Goal: Task Accomplishment & Management: Manage account settings

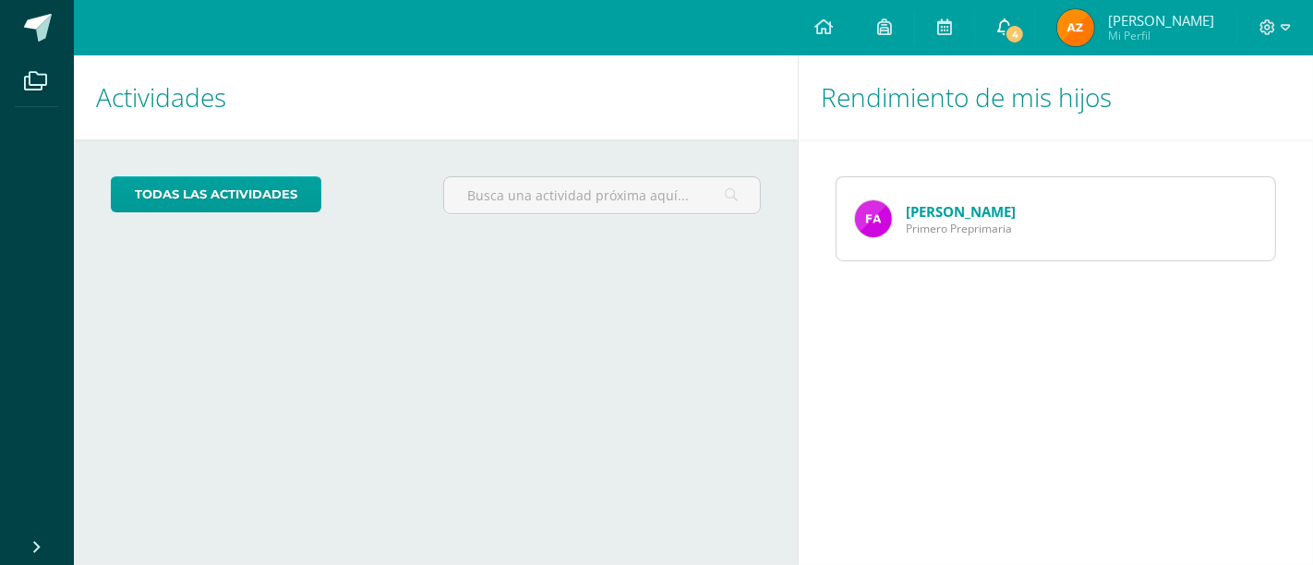
click at [1012, 25] on icon at bounding box center [1005, 26] width 15 height 17
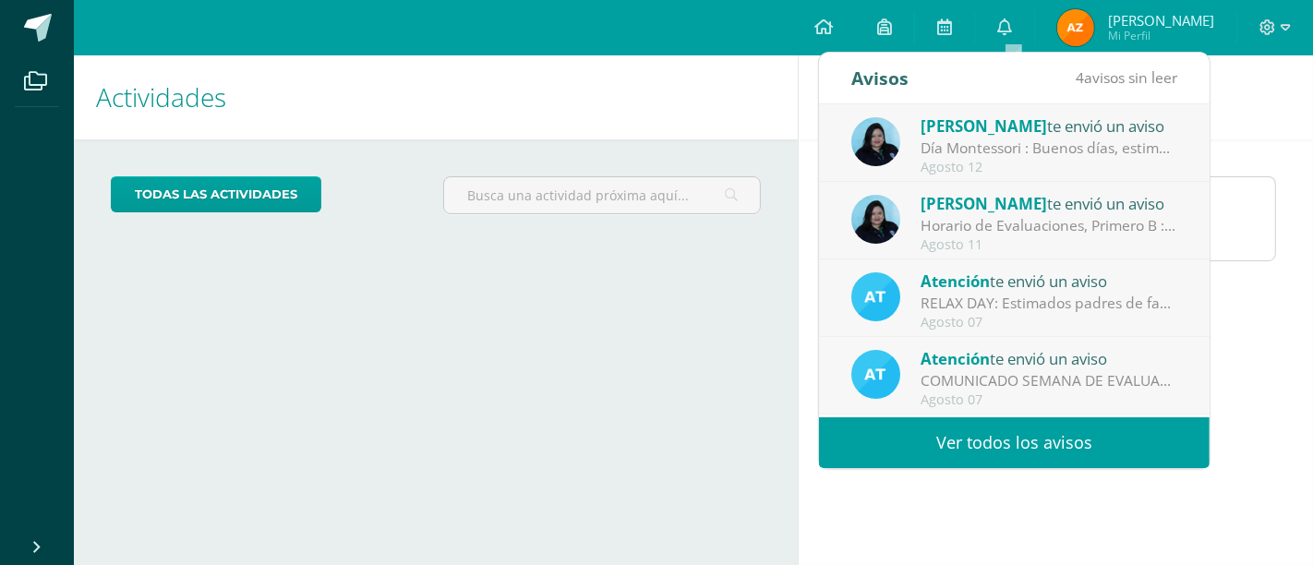
click at [1031, 453] on link "Ver todos los avisos" at bounding box center [1014, 442] width 391 height 51
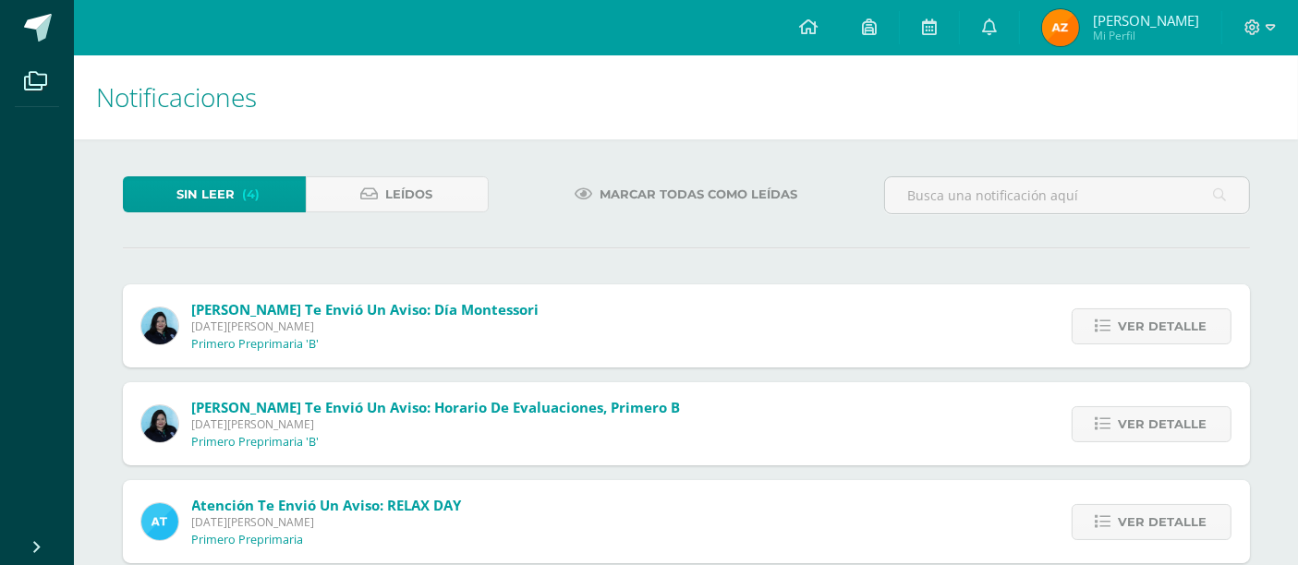
click at [647, 192] on span "Marcar todas como leídas" at bounding box center [698, 194] width 198 height 34
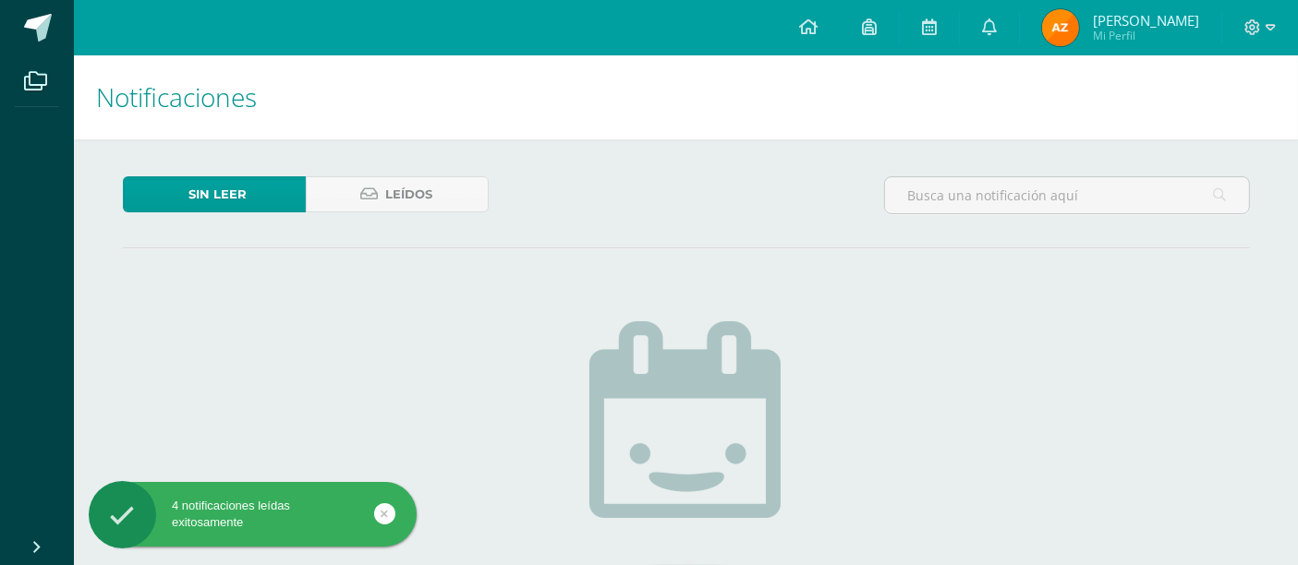
click at [40, 17] on span at bounding box center [38, 28] width 28 height 28
